Goal: Information Seeking & Learning: Check status

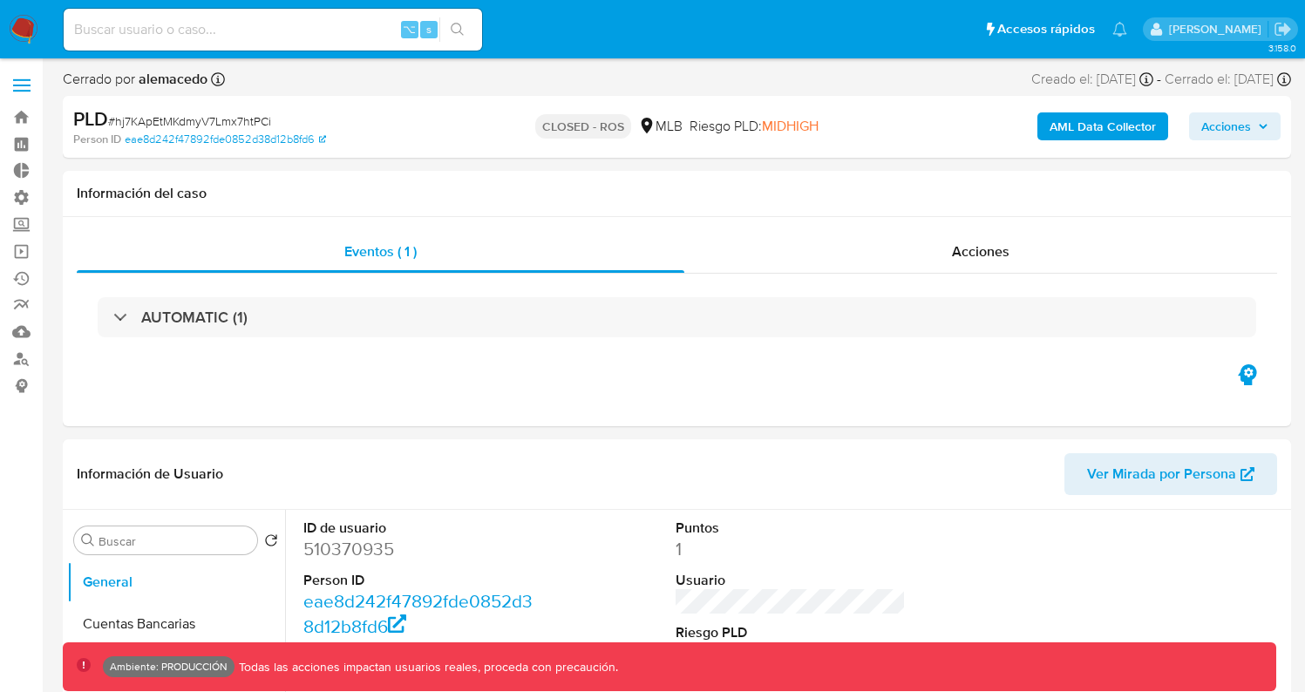
select select "10"
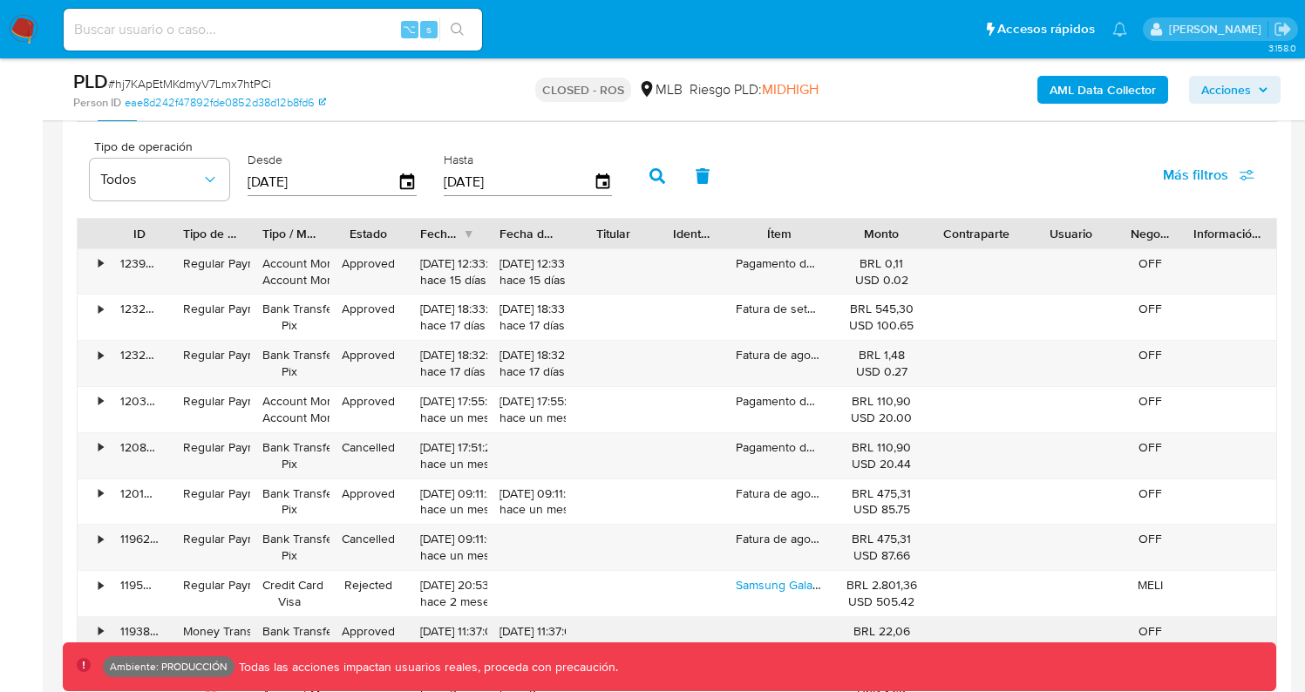
scroll to position [1818, 0]
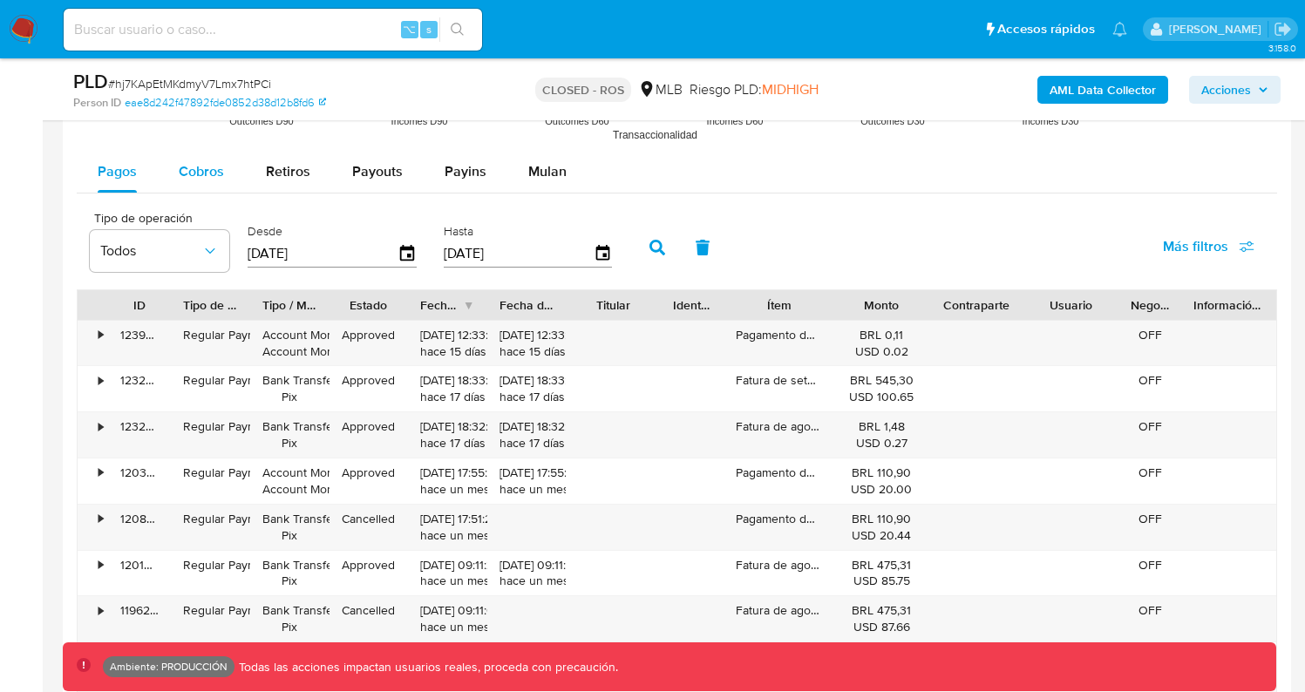
click at [206, 183] on div "Cobros" at bounding box center [201, 172] width 45 height 42
select select "10"
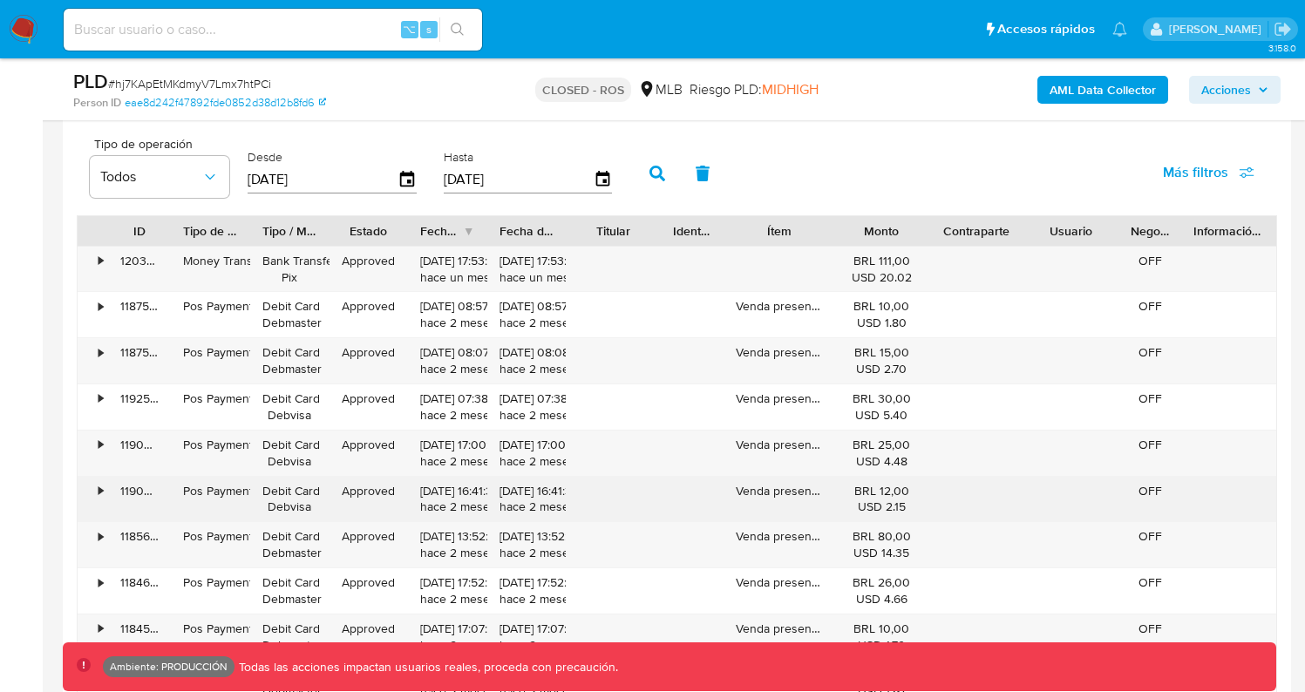
scroll to position [1941, 0]
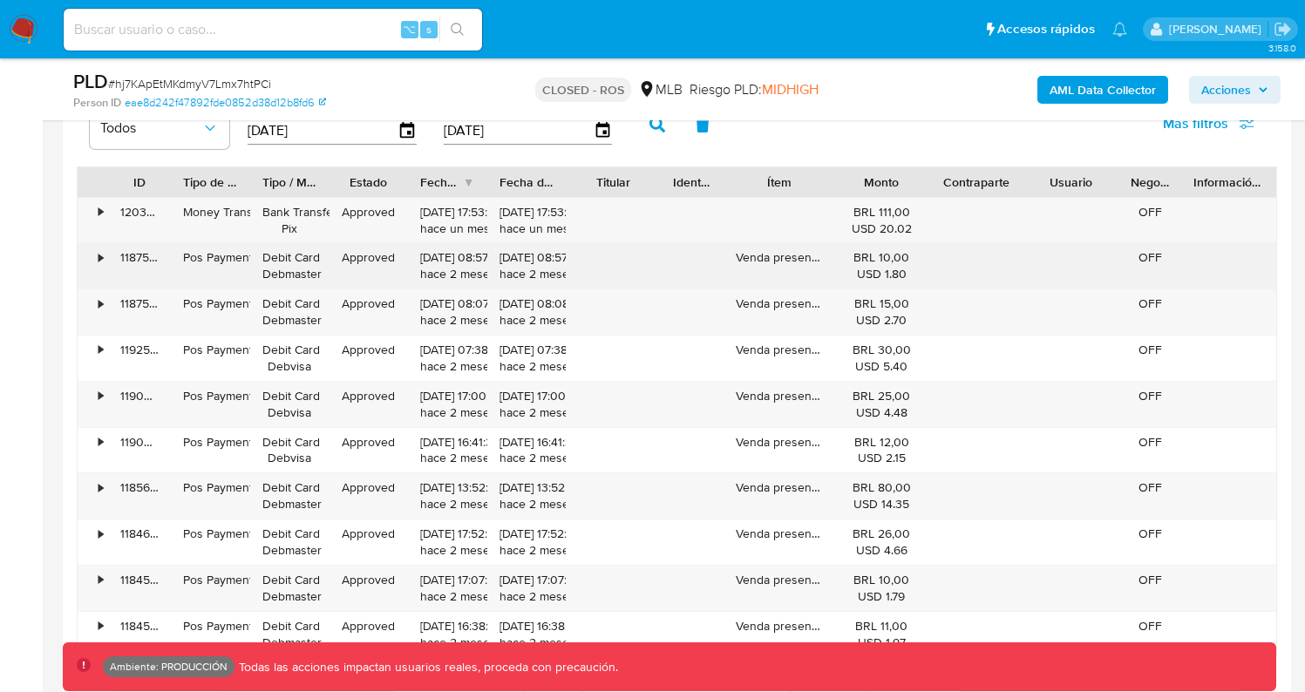
click at [132, 257] on div "118754034433" at bounding box center [139, 265] width 63 height 45
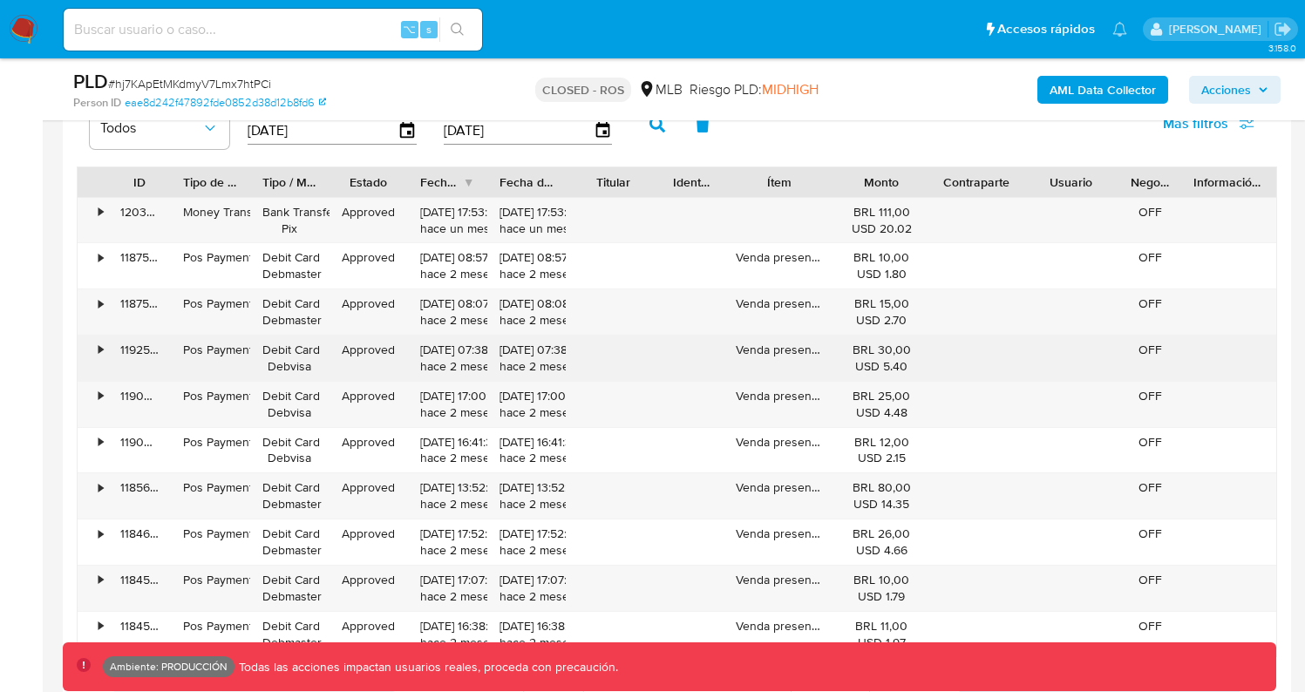
click at [138, 352] on div "119257427004" at bounding box center [139, 358] width 63 height 45
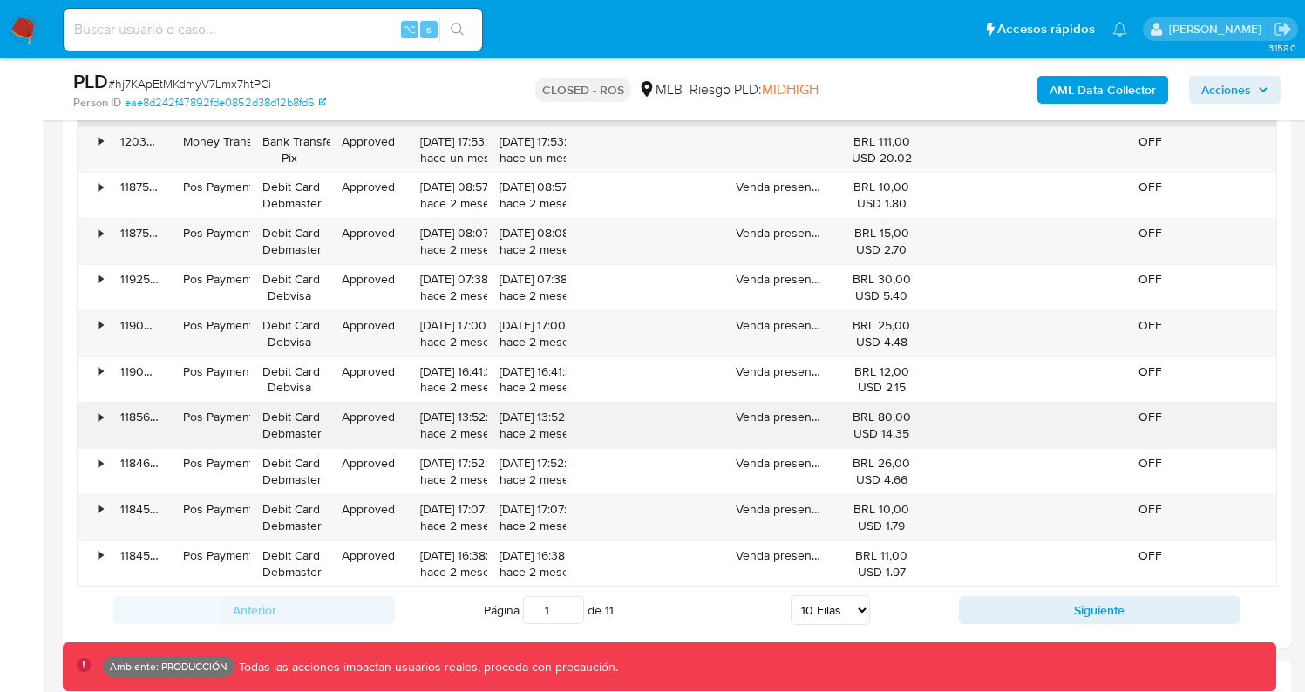
scroll to position [2012, 0]
click at [1011, 615] on button "Siguiente" at bounding box center [1100, 609] width 282 height 28
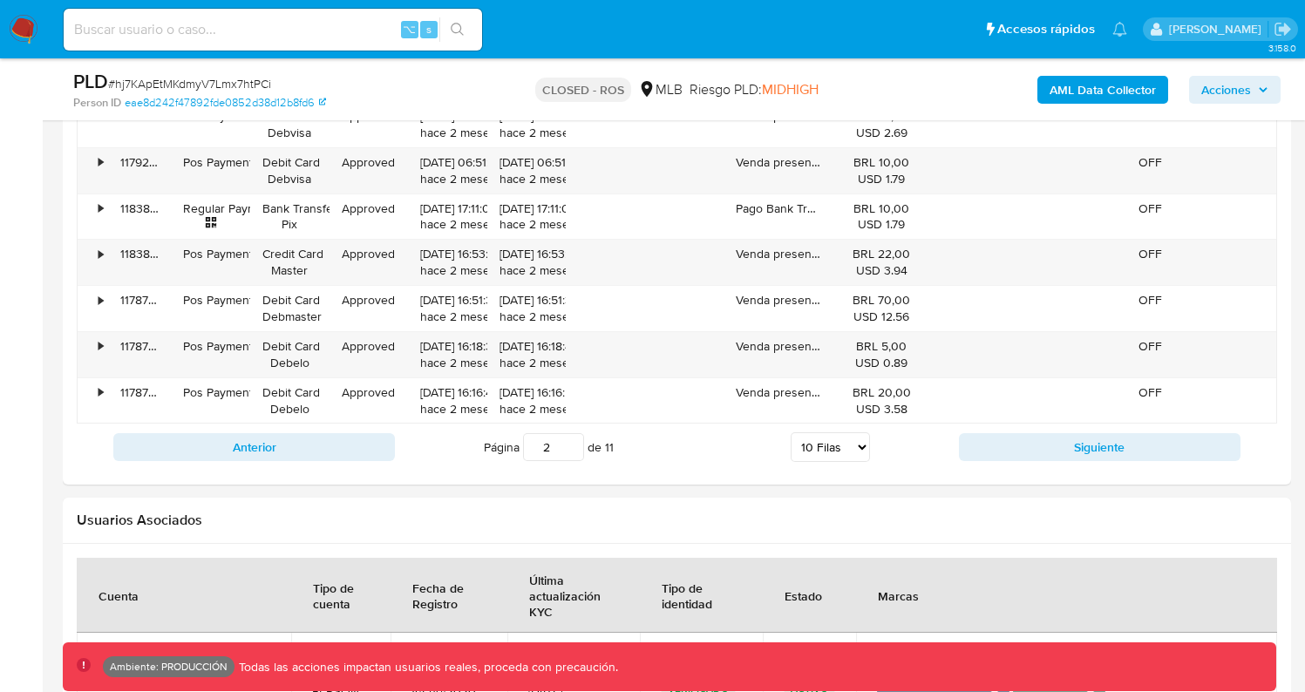
scroll to position [2159, 0]
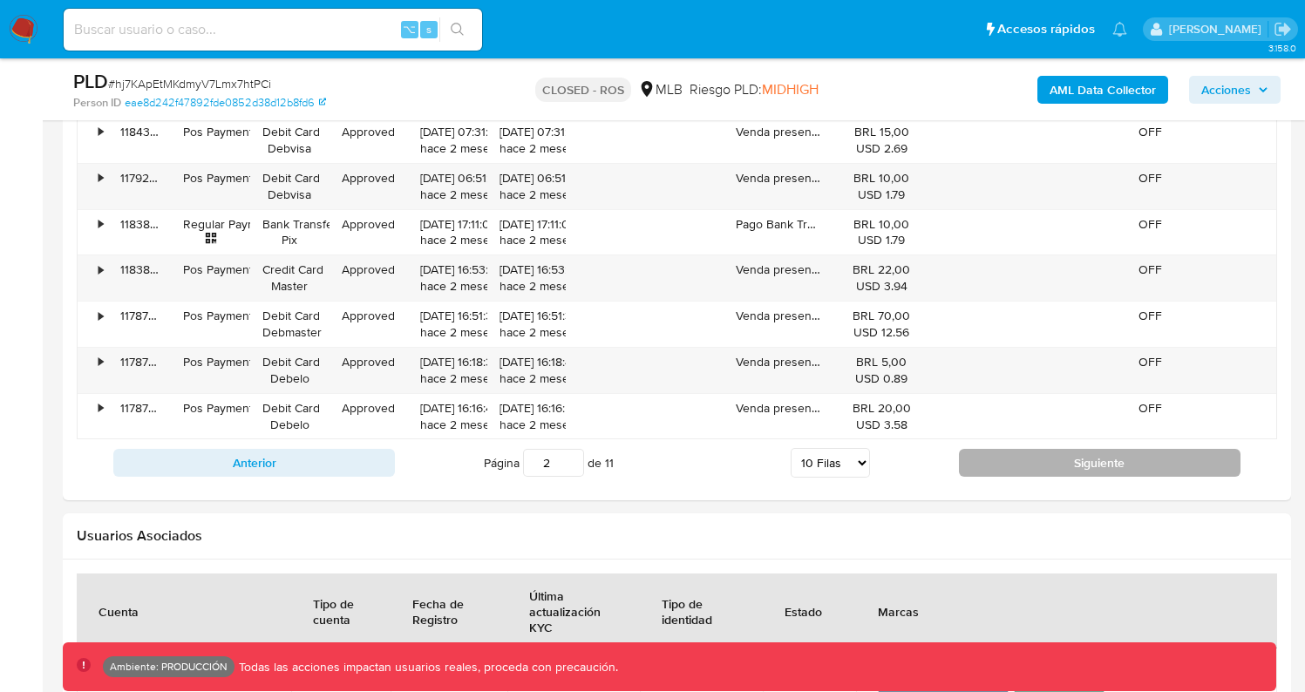
click at [1008, 465] on button "Siguiente" at bounding box center [1100, 463] width 282 height 28
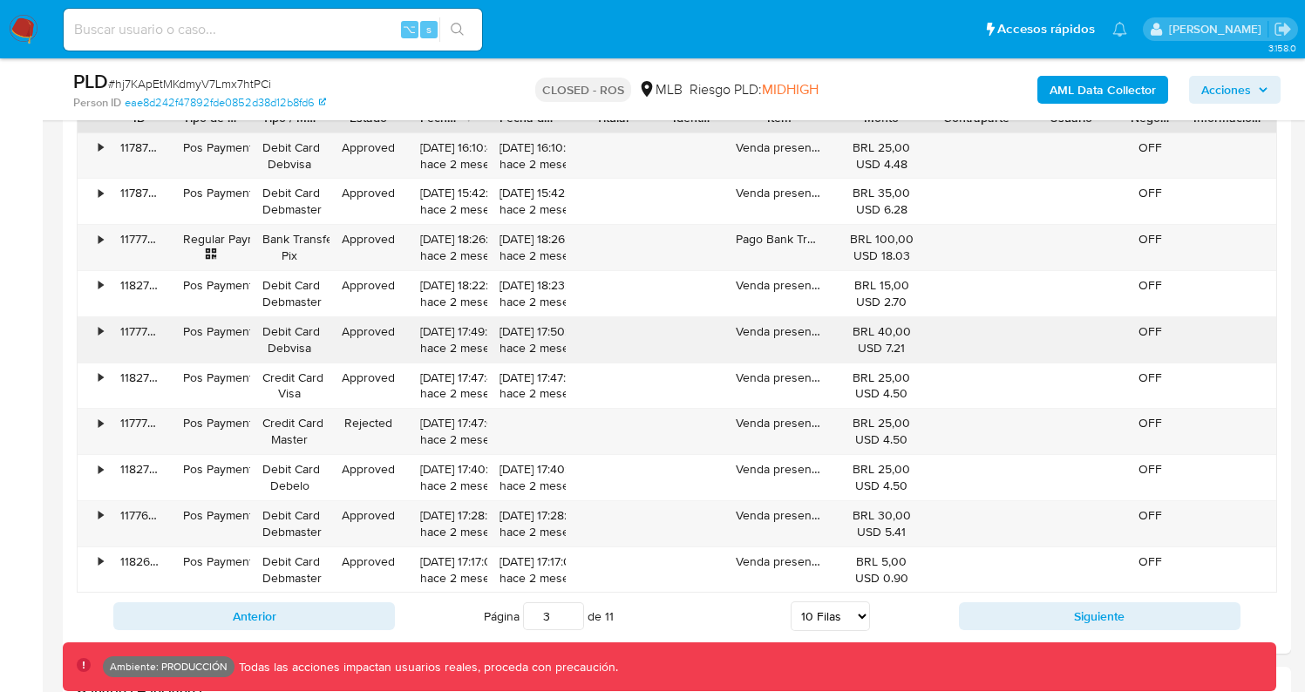
scroll to position [2028, 0]
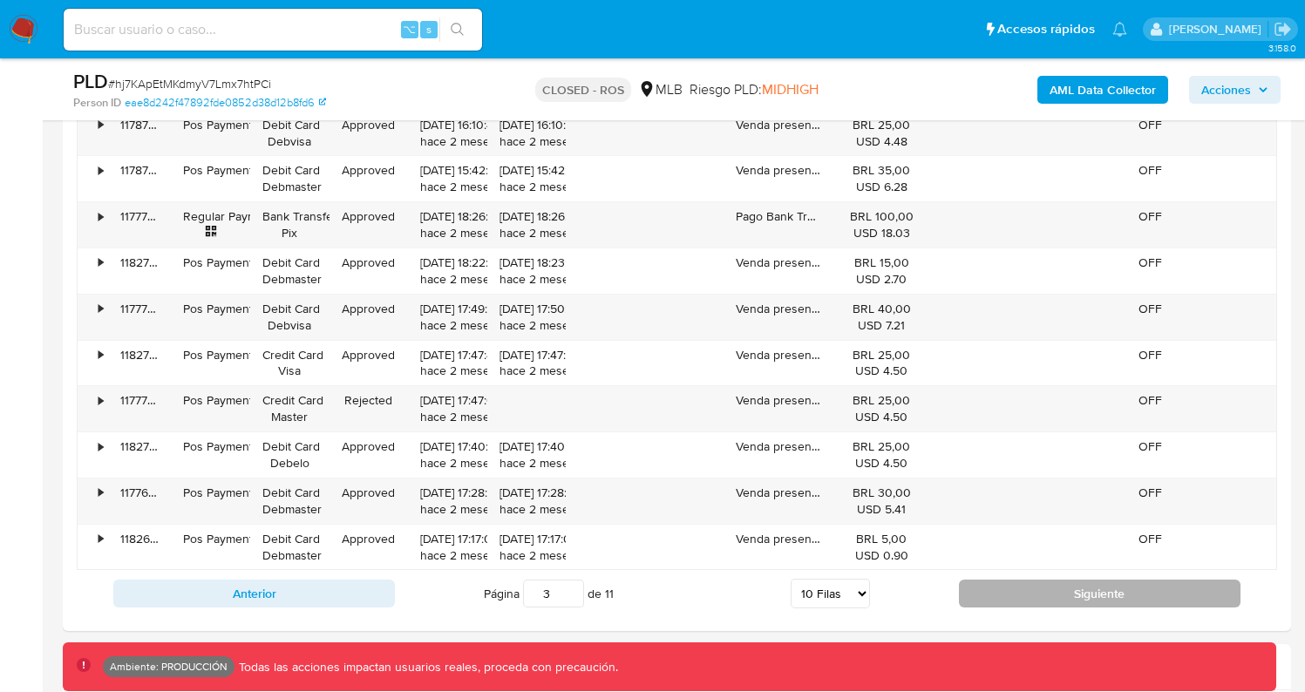
click at [1006, 590] on button "Siguiente" at bounding box center [1100, 594] width 282 height 28
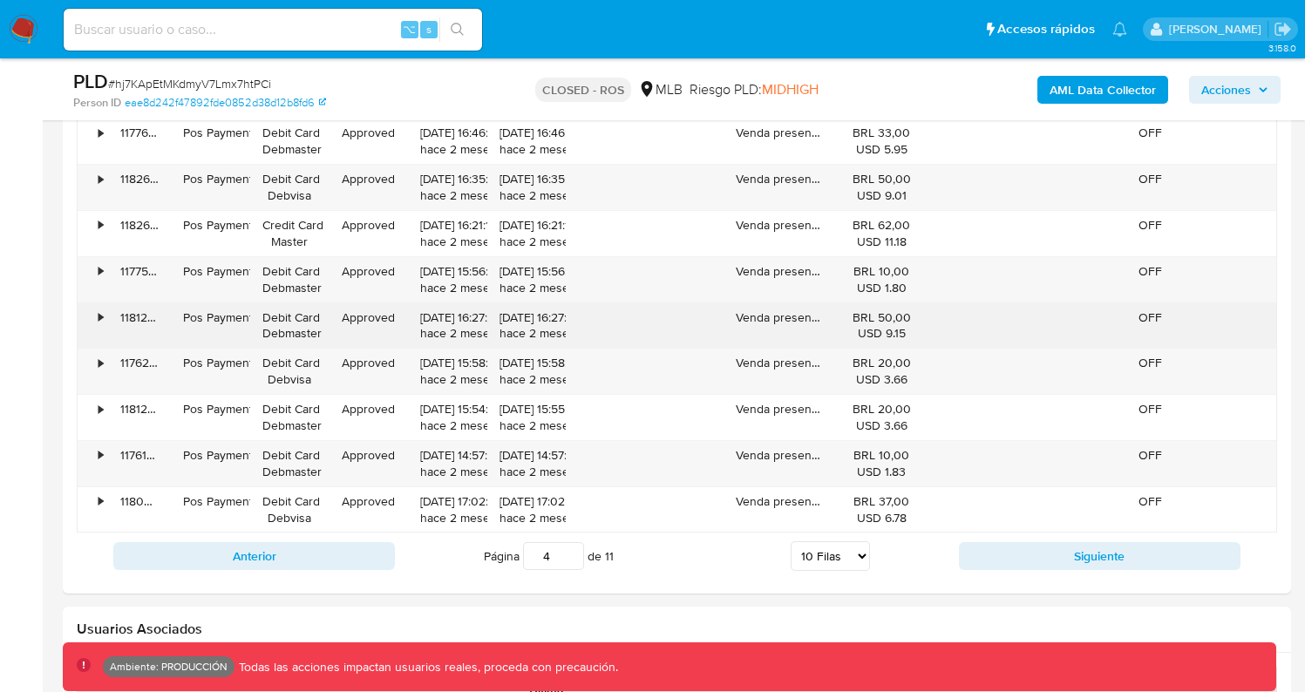
scroll to position [2069, 0]
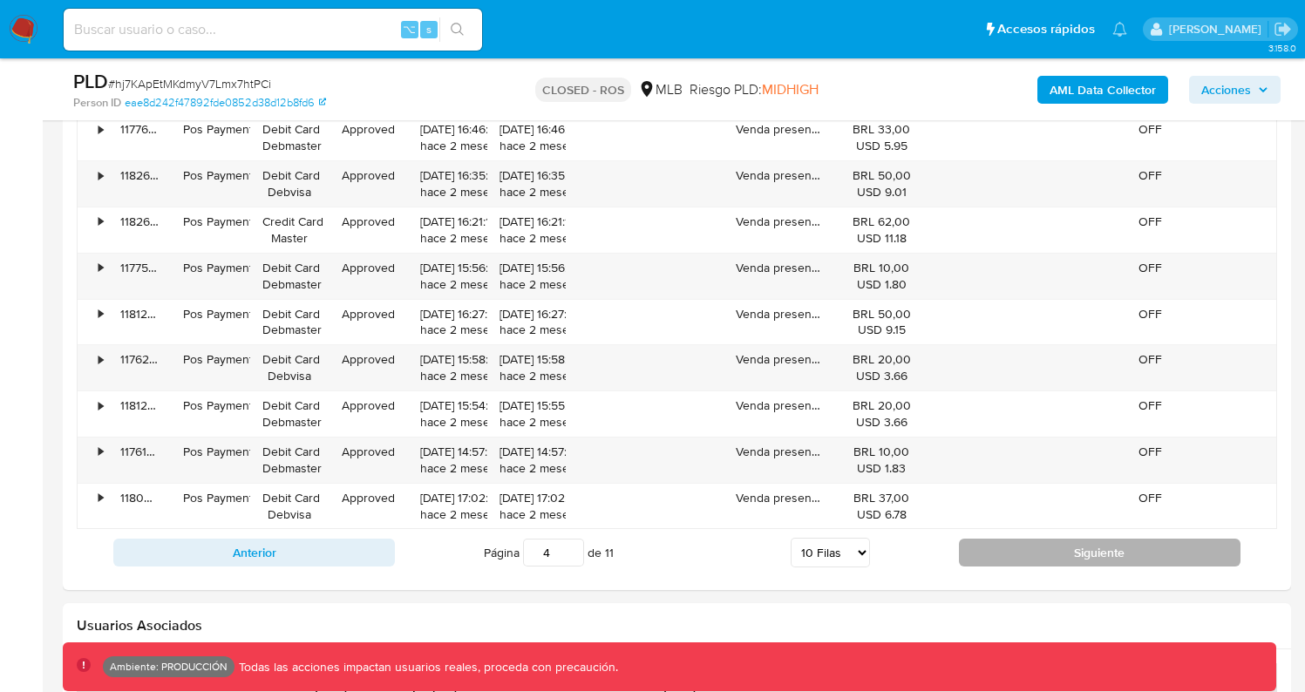
click at [1049, 555] on button "Siguiente" at bounding box center [1100, 553] width 282 height 28
type input "5"
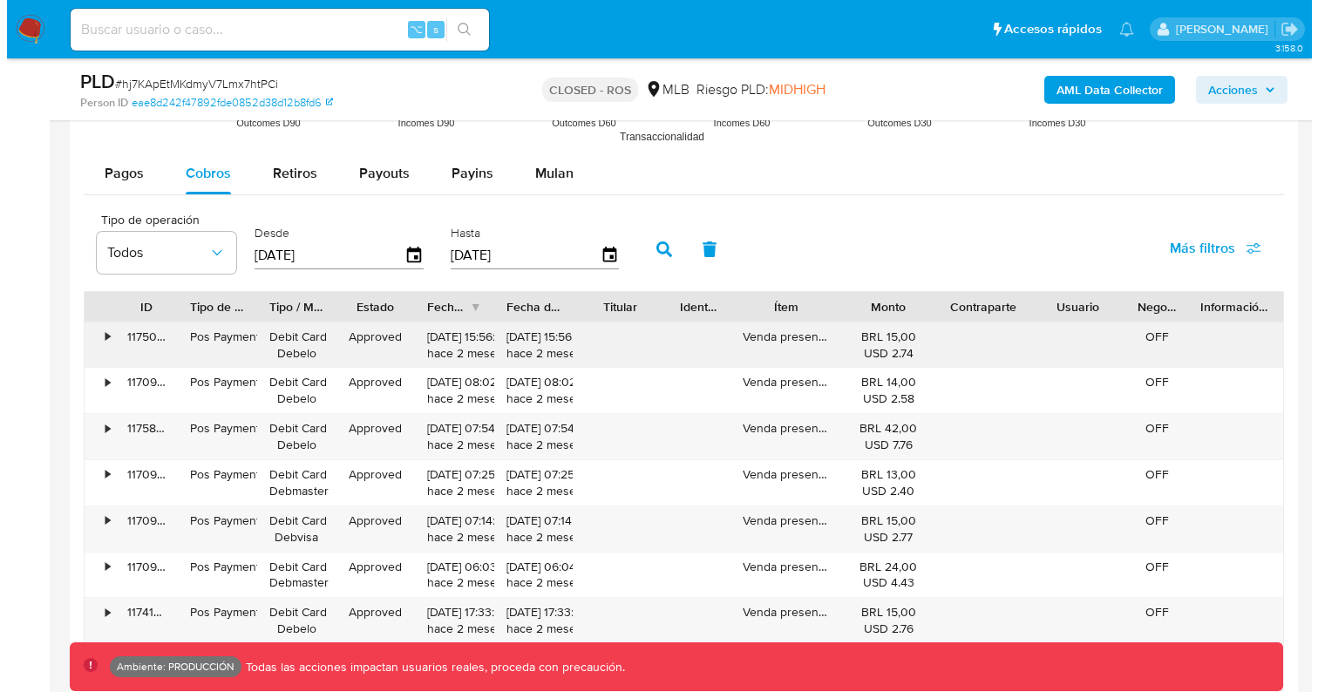
scroll to position [1799, 0]
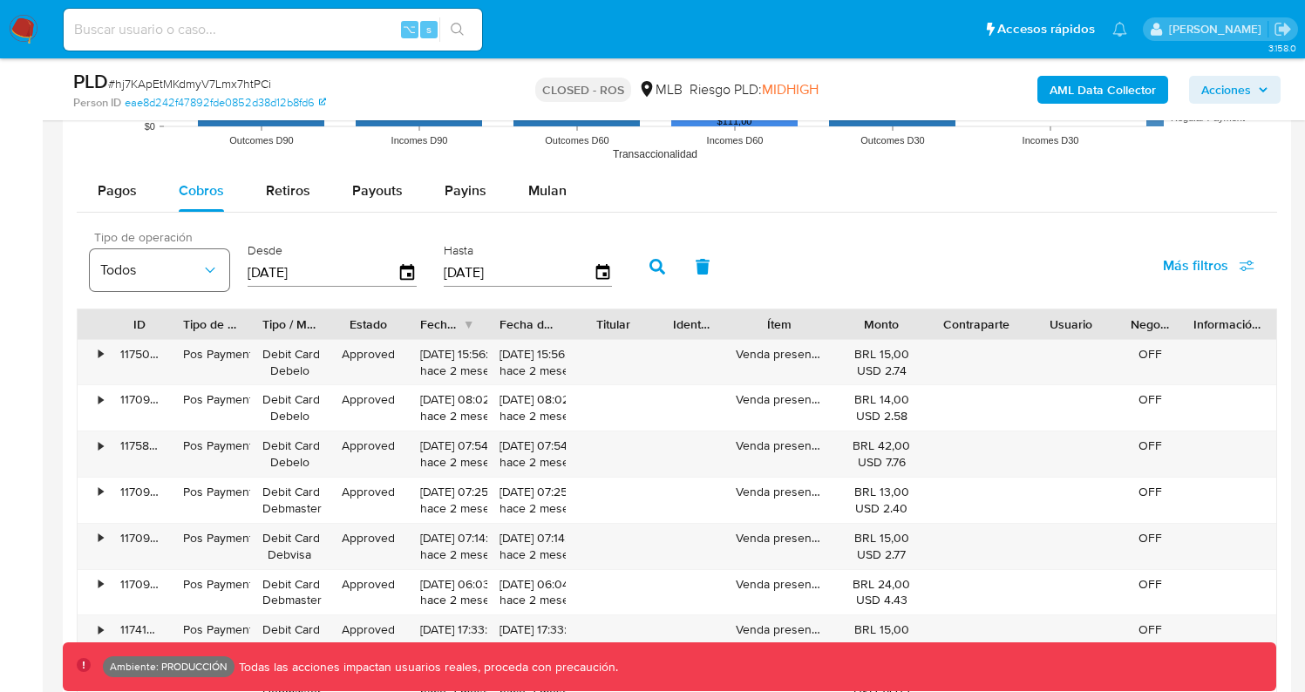
click at [196, 267] on span "Todos" at bounding box center [150, 269] width 101 height 17
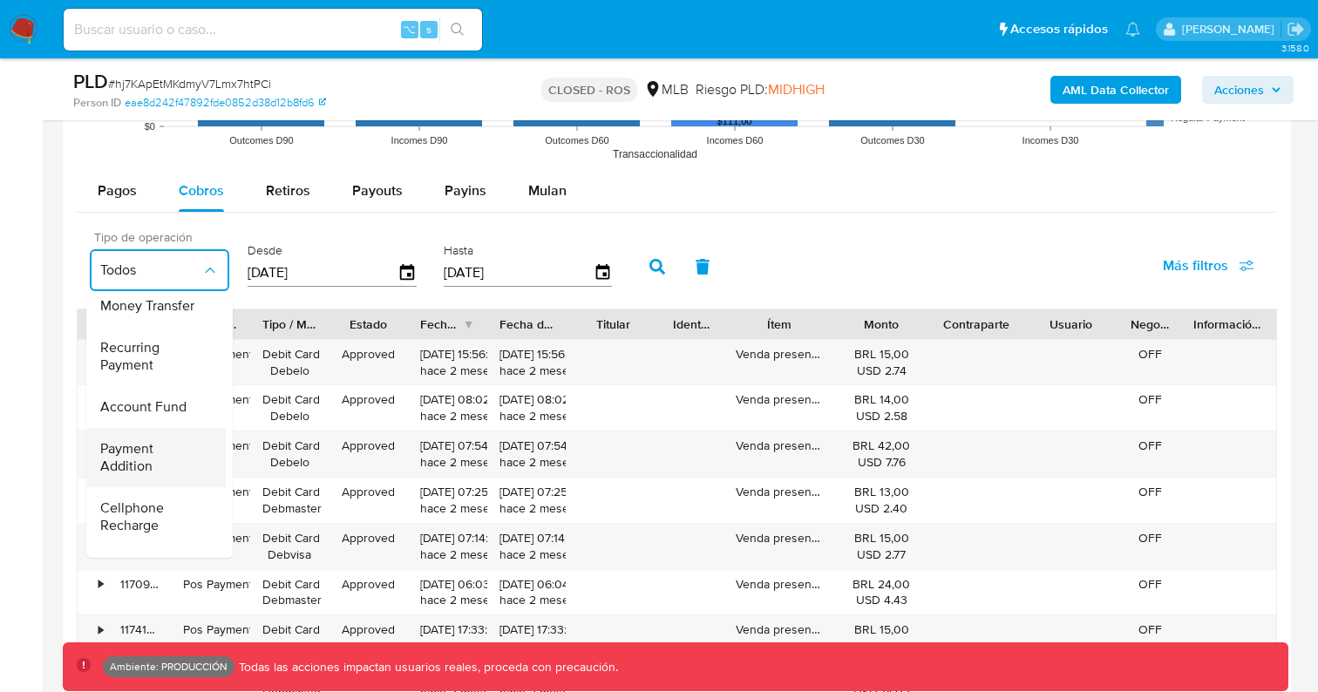
scroll to position [103, 0]
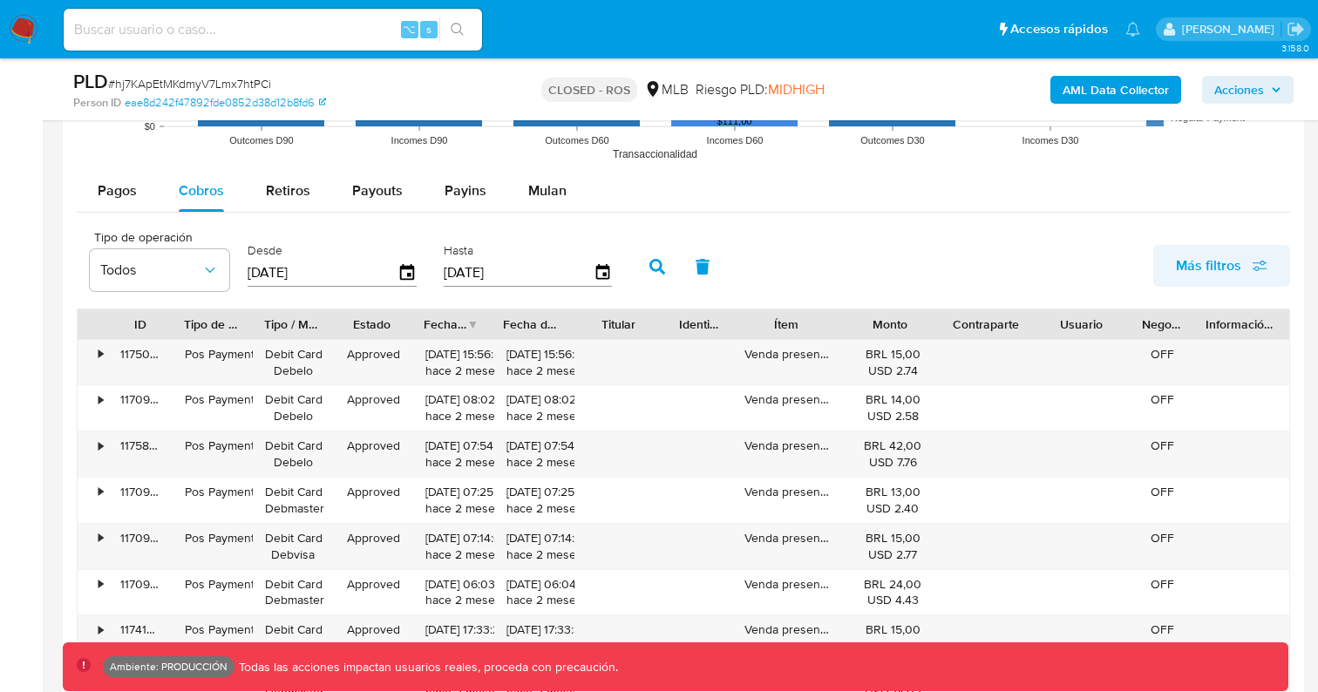
click at [1198, 265] on span "Más filtros" at bounding box center [1208, 266] width 65 height 42
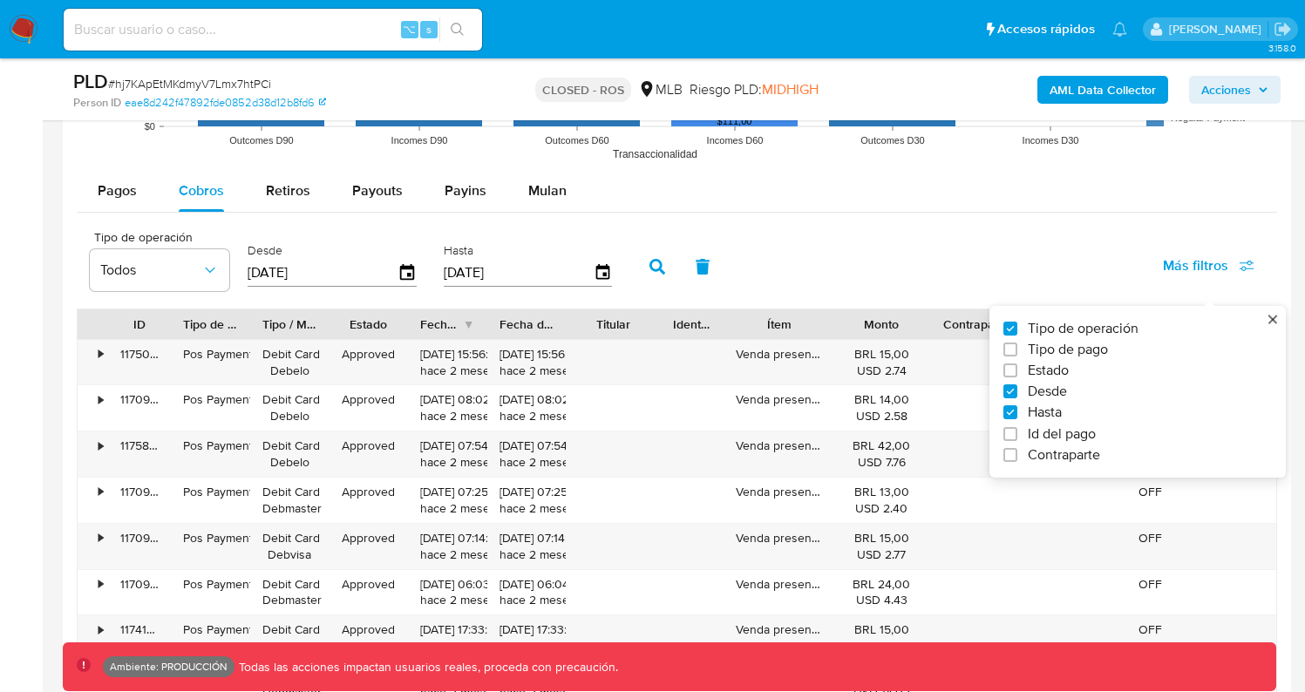
click at [1108, 346] on span "Tipo de pago" at bounding box center [1068, 349] width 80 height 17
click at [1017, 346] on input "Tipo de pago" at bounding box center [1010, 350] width 14 height 14
checkbox input "true"
type input "[DATE]"
click at [334, 265] on span "Todos" at bounding box center [304, 269] width 101 height 17
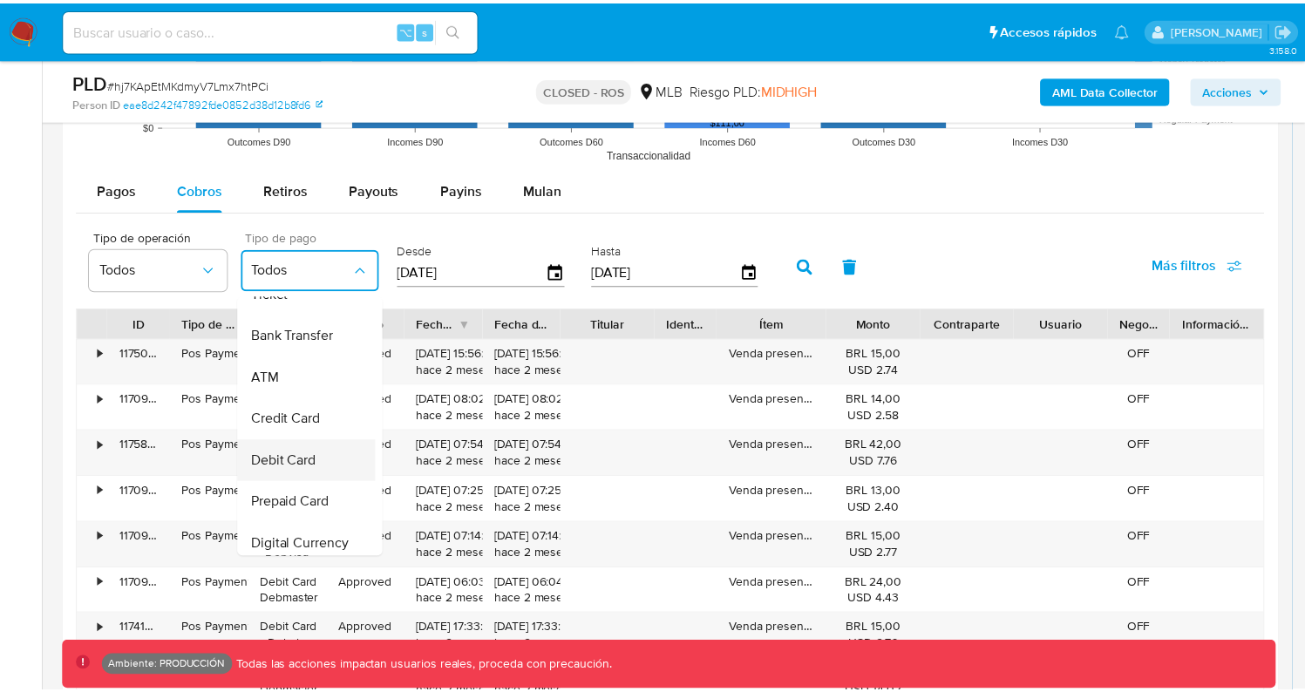
scroll to position [170, 0]
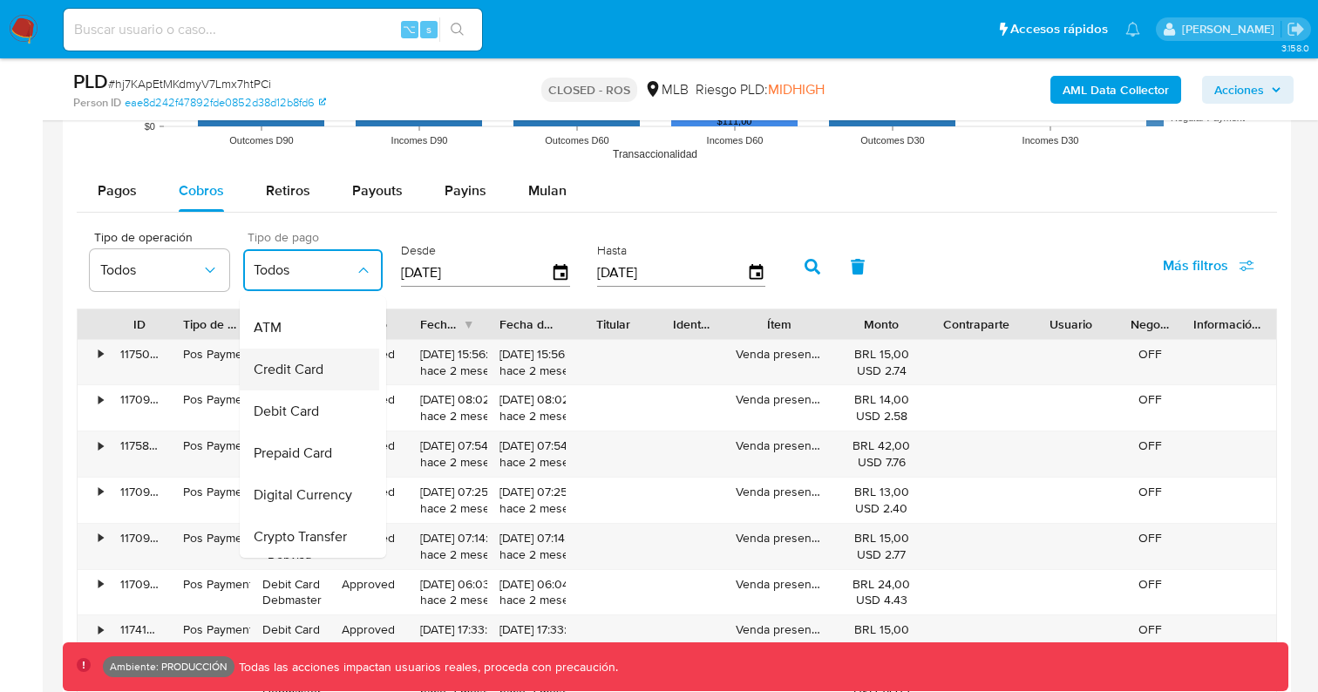
click at [298, 363] on span "Credit Card" at bounding box center [289, 369] width 70 height 17
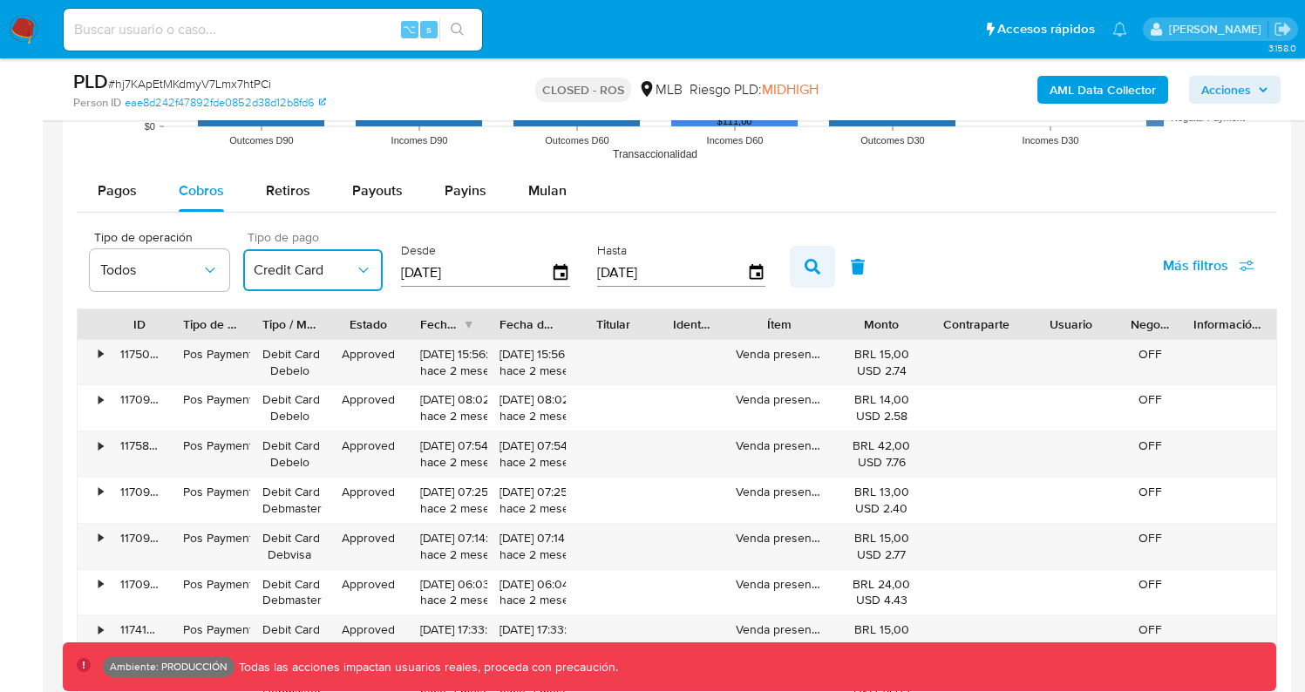
click at [818, 278] on button "button" at bounding box center [812, 267] width 45 height 42
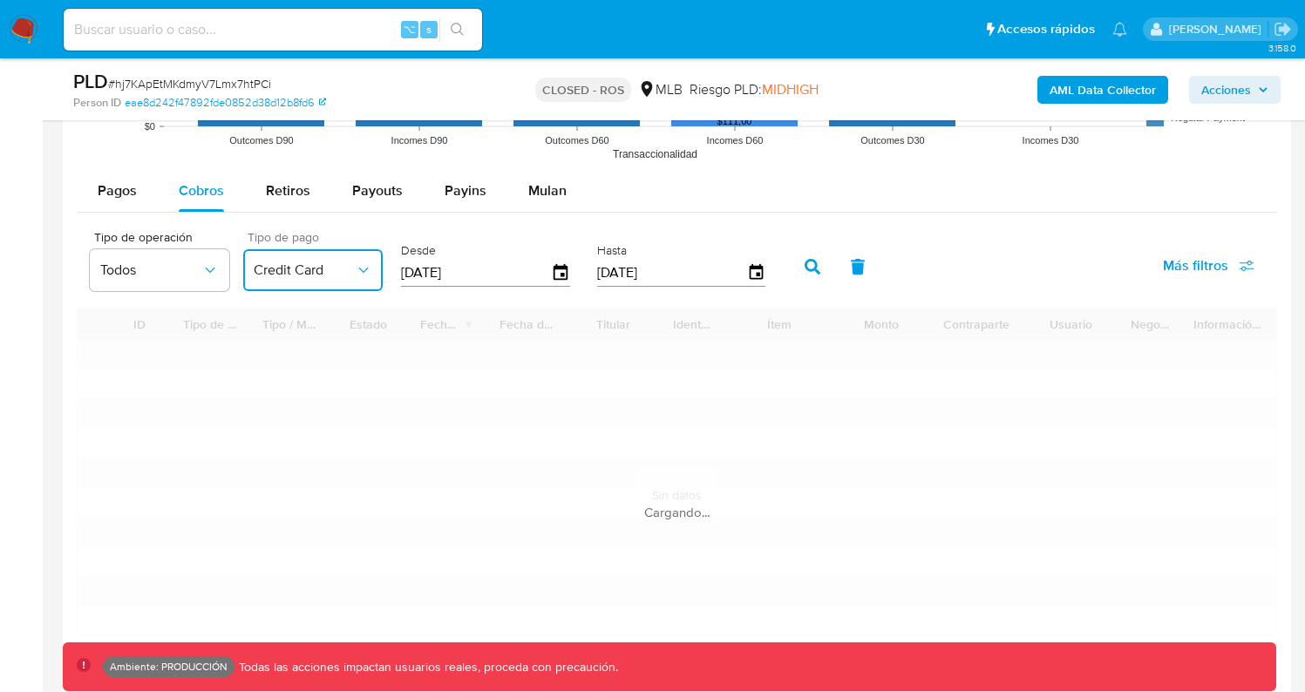
type input "1"
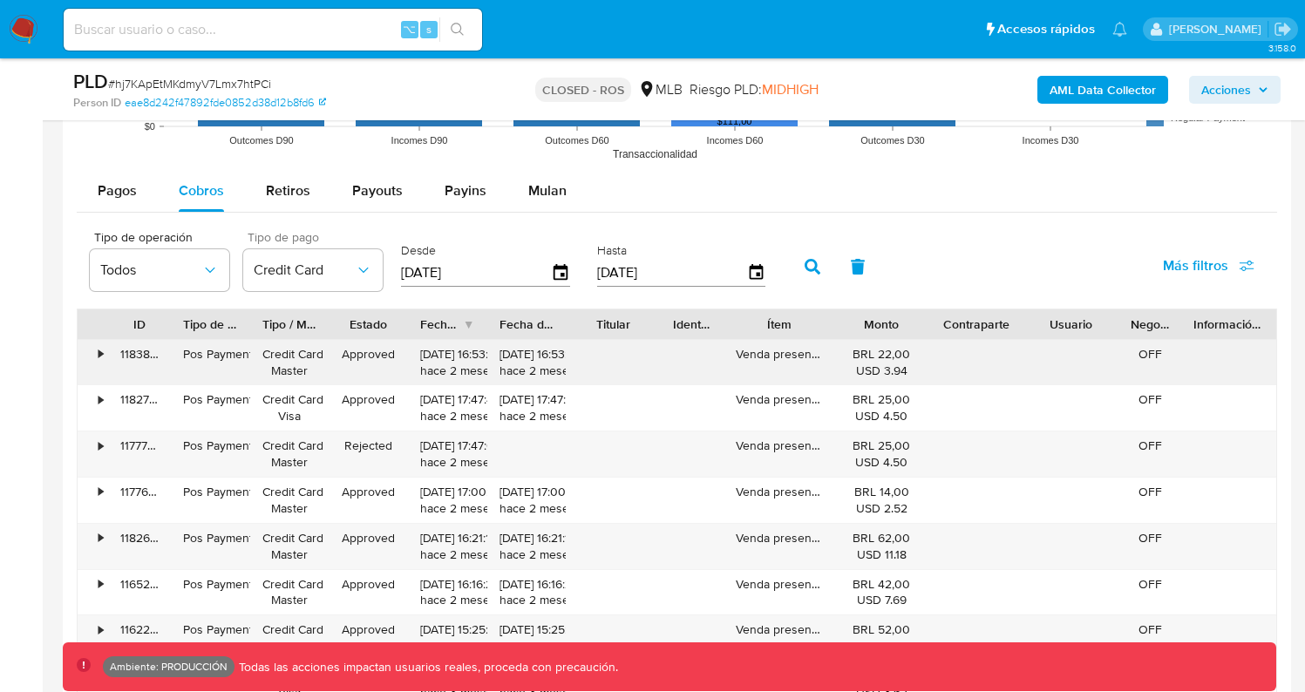
click at [135, 354] on div "118381422614" at bounding box center [139, 362] width 63 height 45
click at [133, 445] on div "117771772355" at bounding box center [139, 453] width 63 height 45
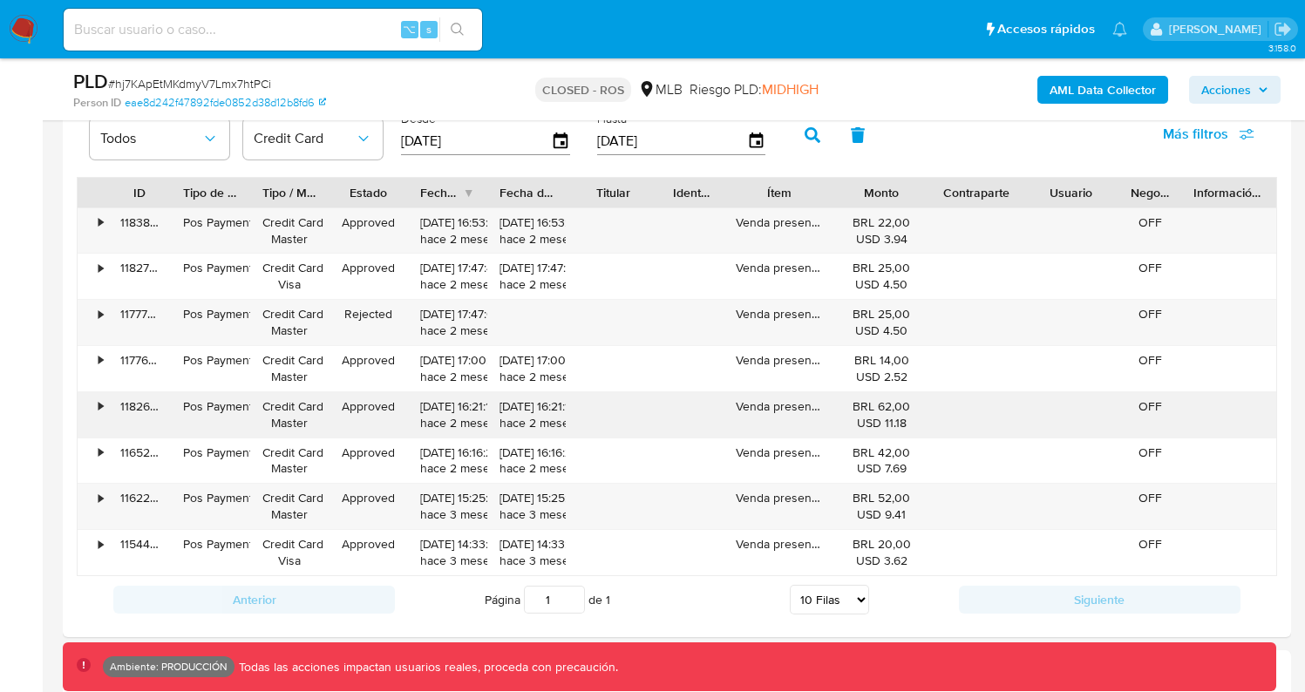
scroll to position [1936, 0]
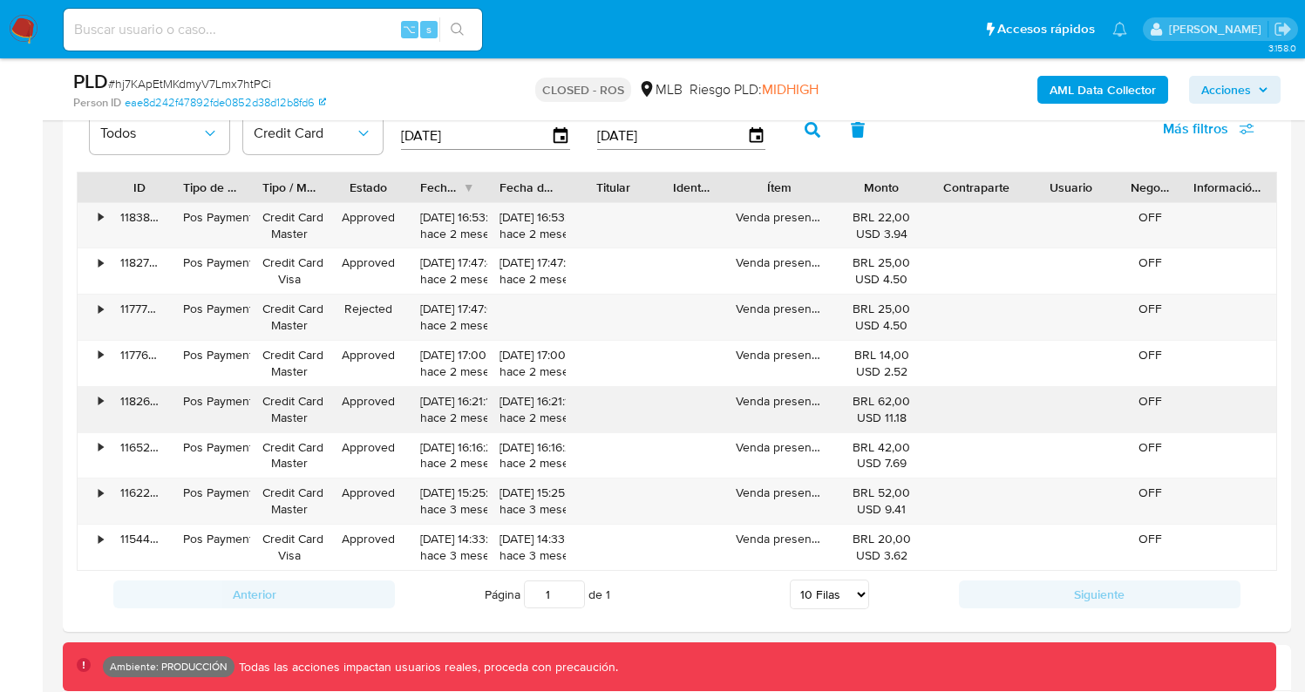
click at [143, 401] on div "118261321114" at bounding box center [139, 409] width 63 height 45
click at [196, 31] on input "f" at bounding box center [273, 29] width 418 height 23
type input "fravega"
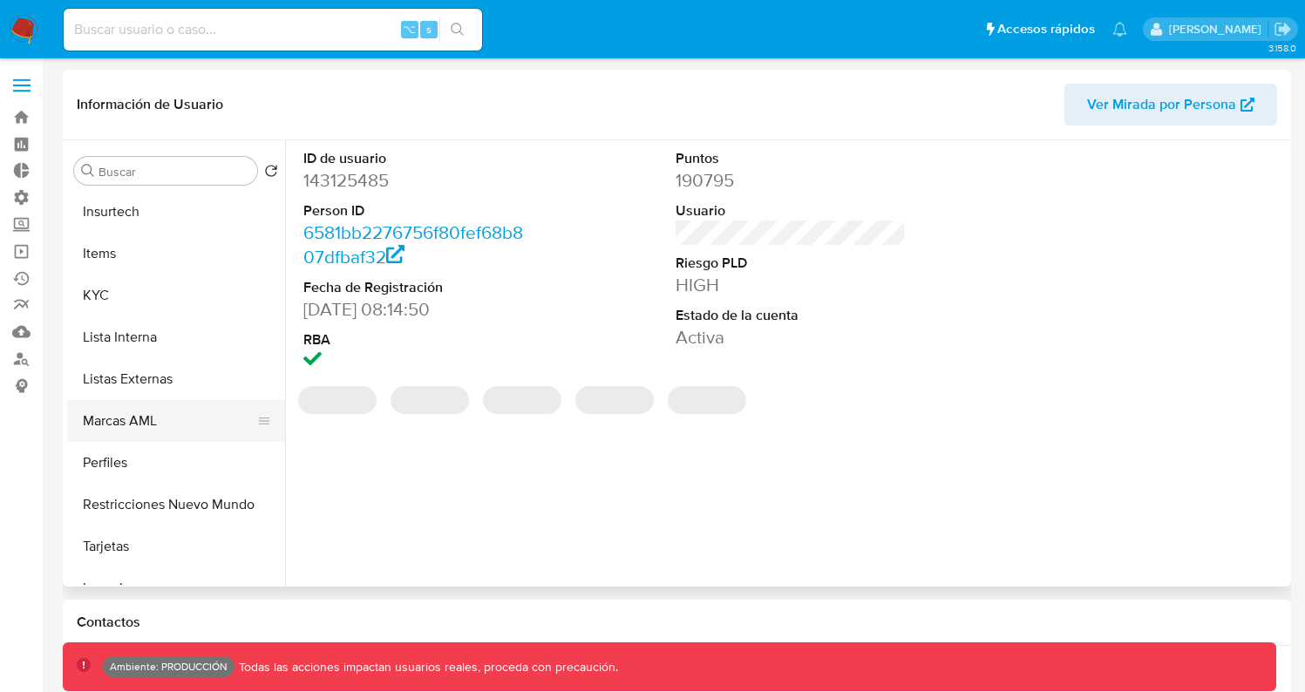
select select "10"
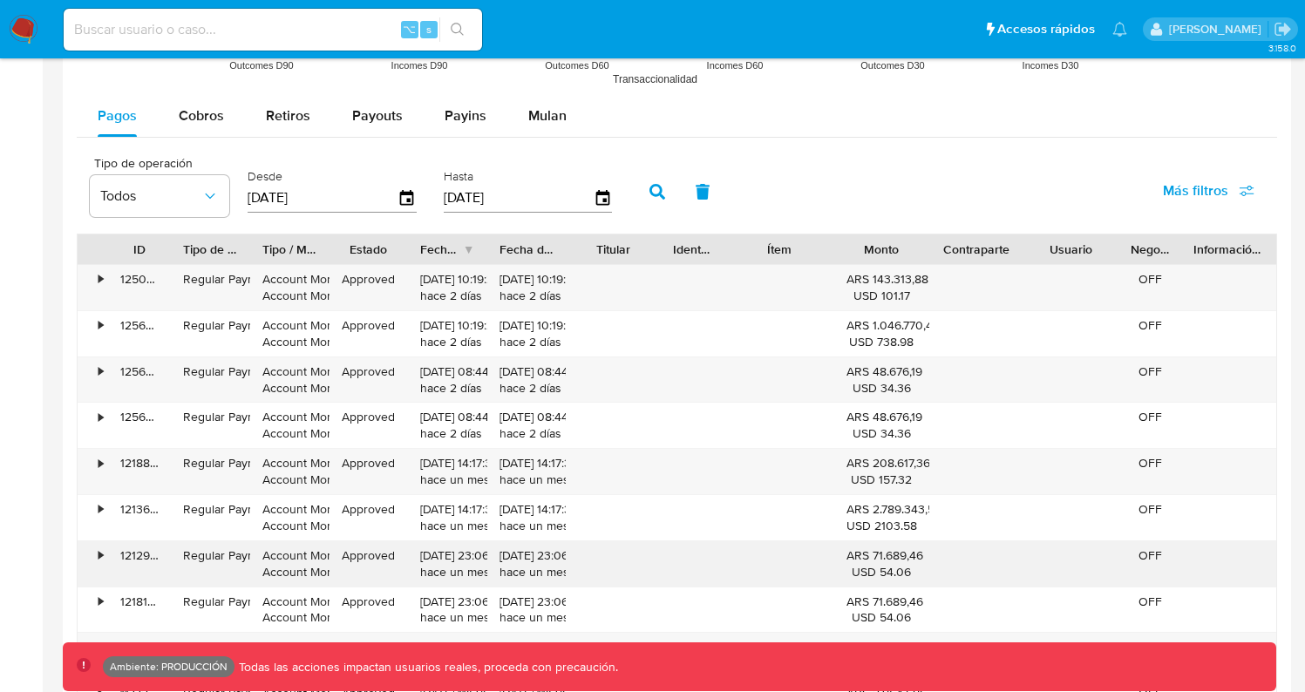
scroll to position [1611, 0]
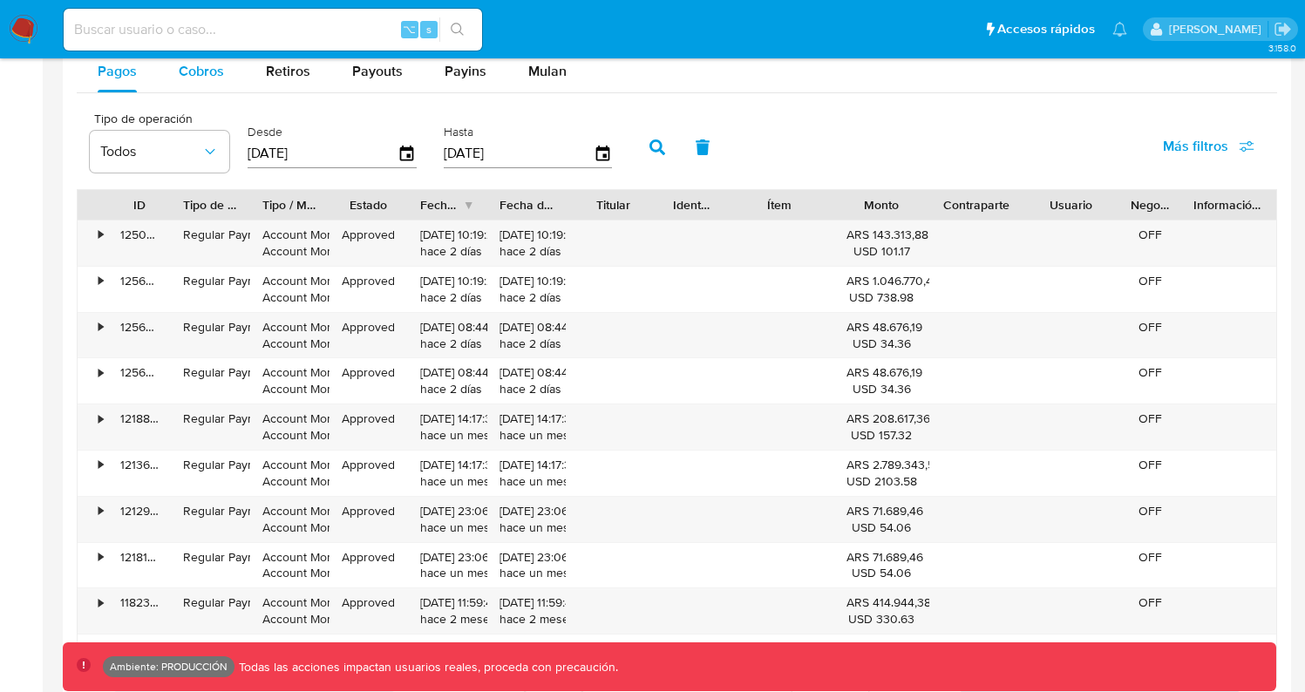
click at [208, 71] on span "Cobros" at bounding box center [201, 71] width 45 height 20
select select "10"
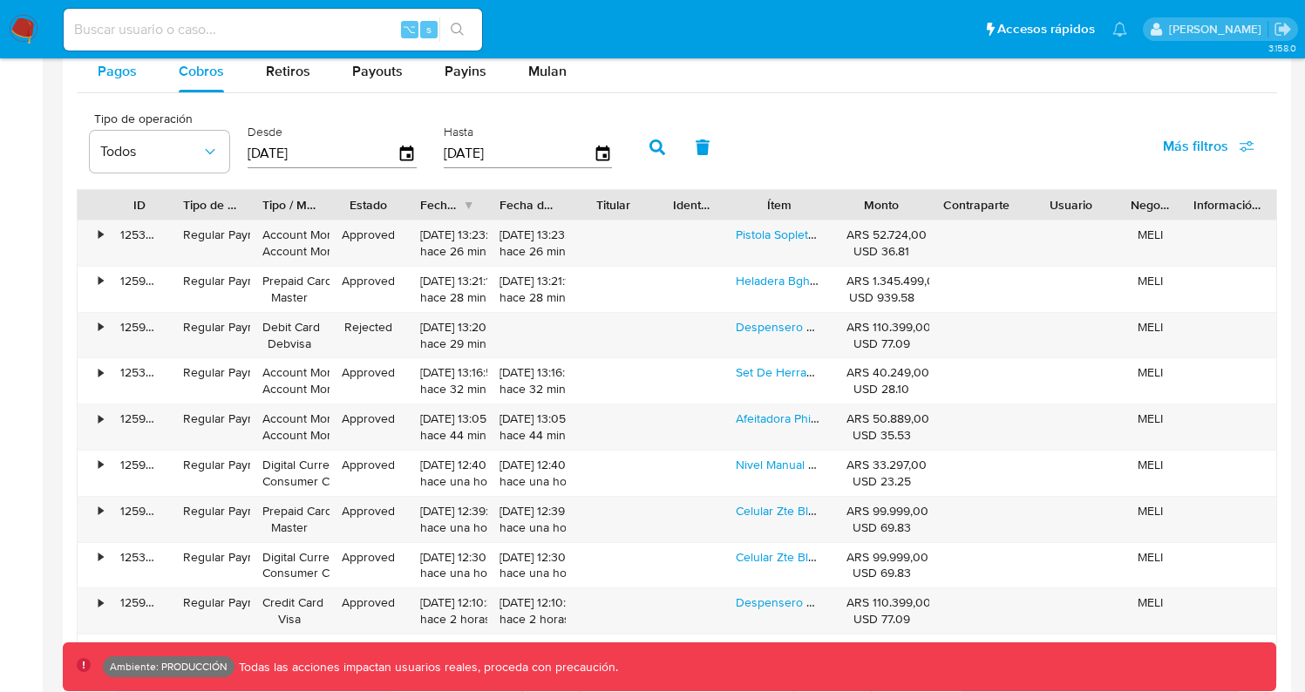
click at [120, 75] on span "Pagos" at bounding box center [117, 71] width 39 height 20
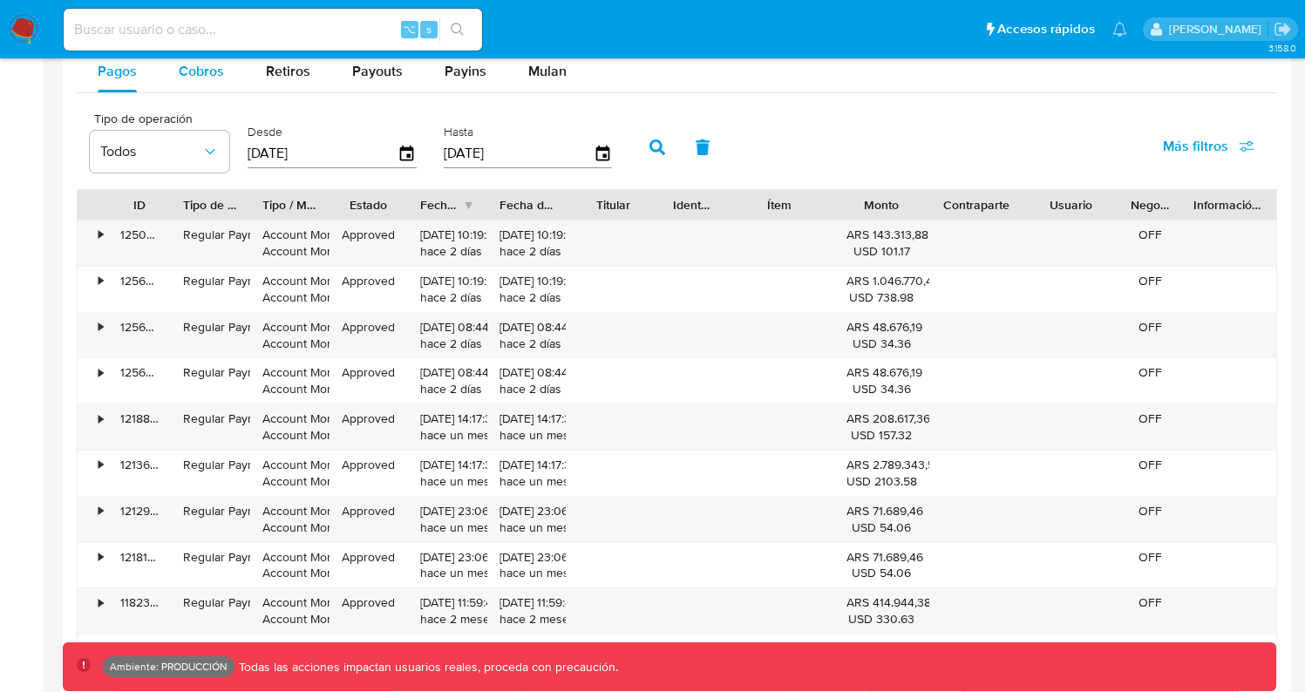
click at [206, 83] on div "Cobros" at bounding box center [201, 72] width 45 height 42
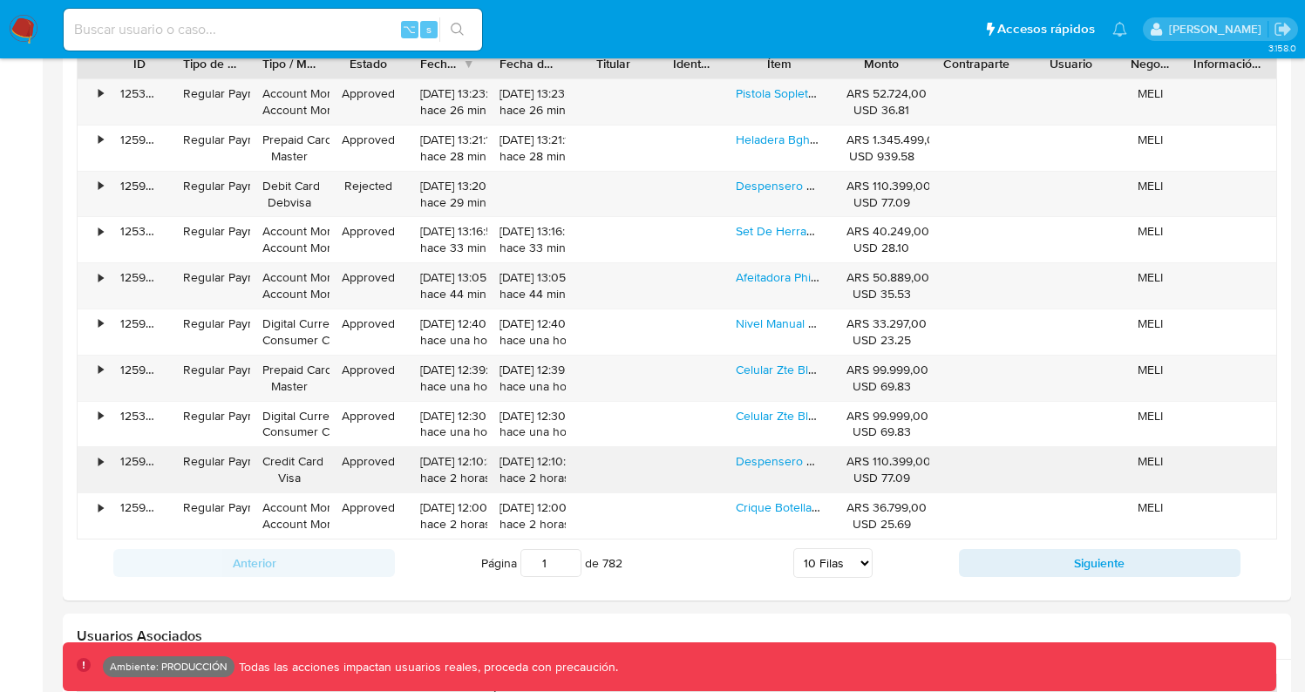
scroll to position [1769, 0]
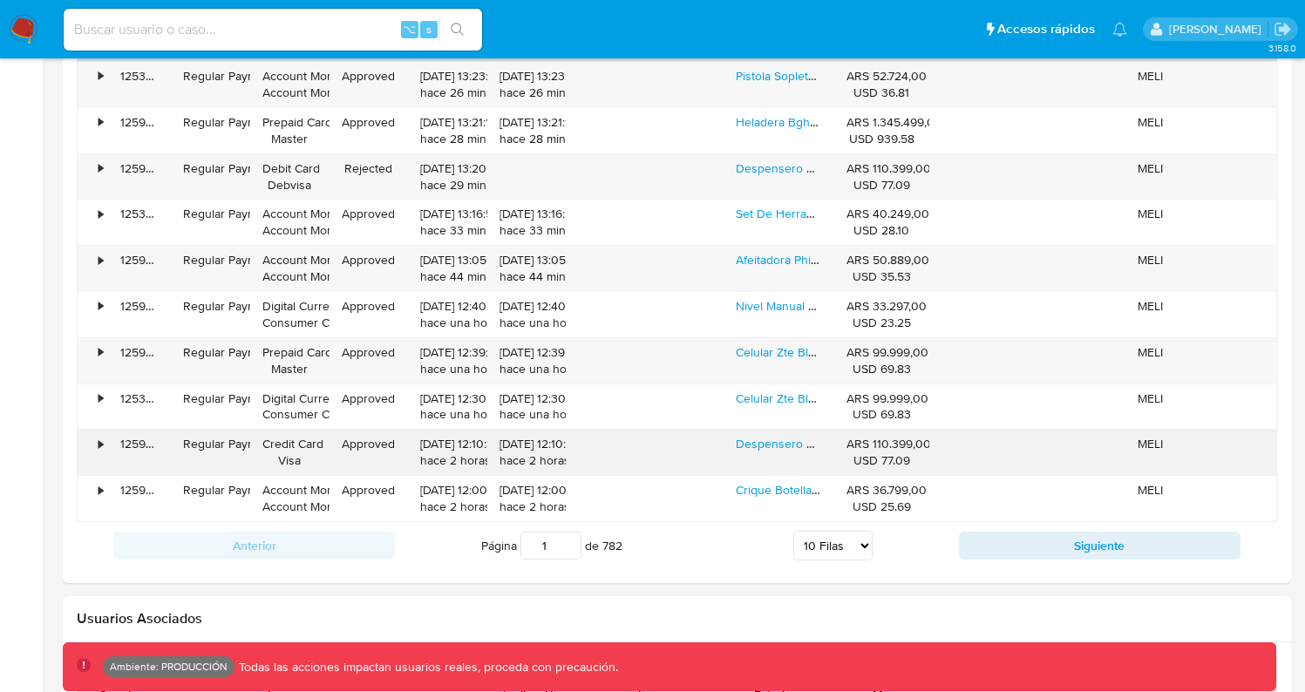
click at [149, 446] on div "125929198512" at bounding box center [139, 452] width 63 height 45
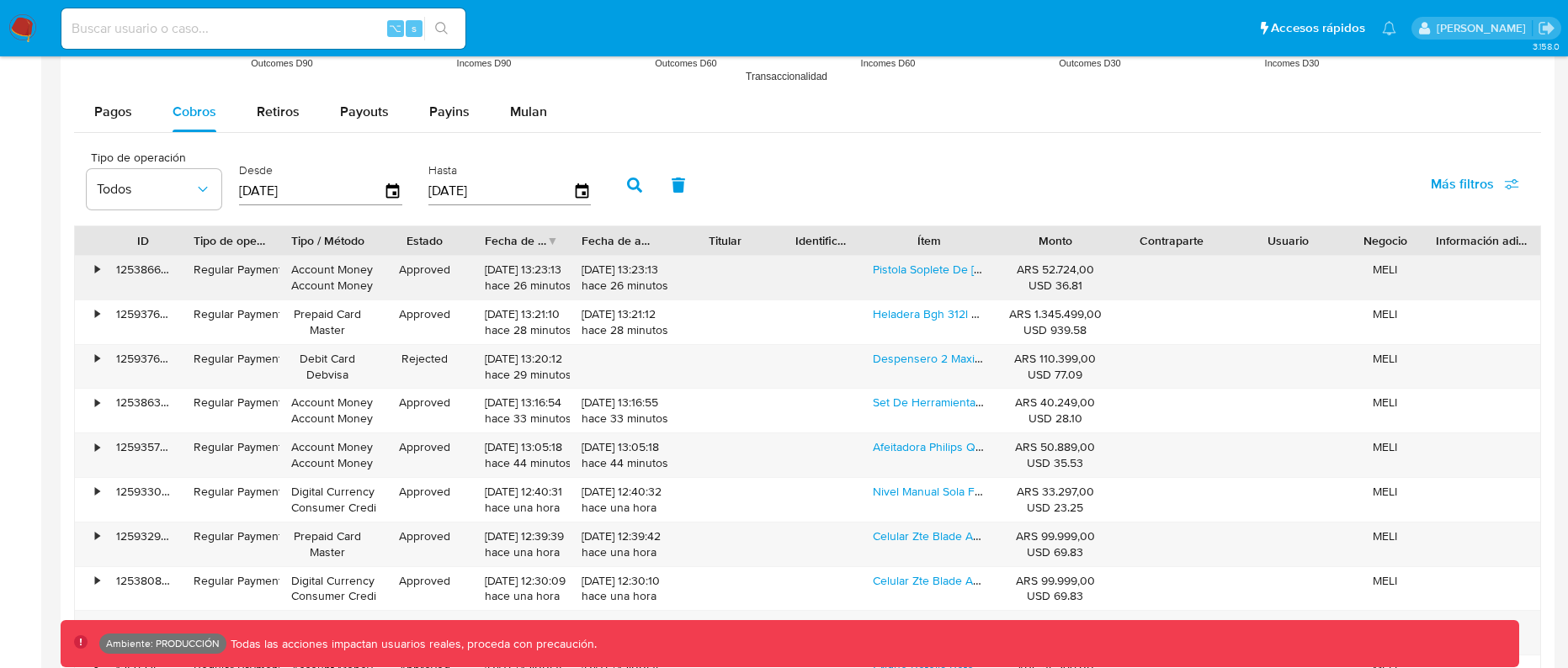
scroll to position [1530, 0]
